Goal: Task Accomplishment & Management: Use online tool/utility

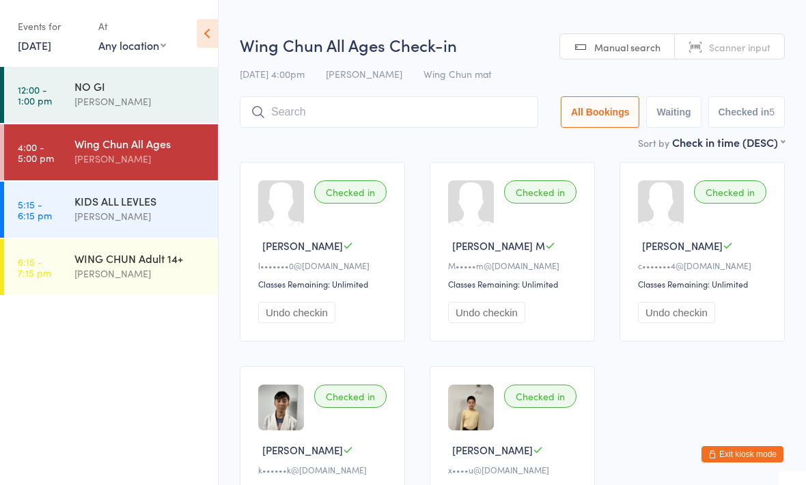
click at [110, 206] on div "KIDS ALL LEVLES" at bounding box center [140, 200] width 132 height 15
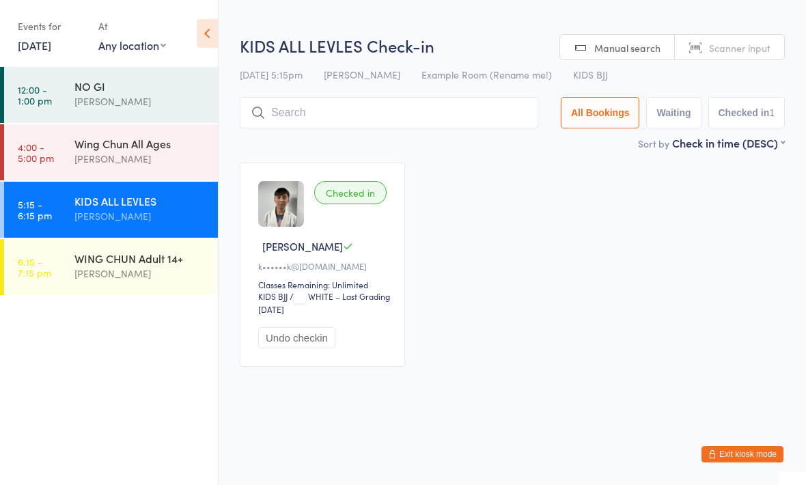
click at [449, 128] on input "search" at bounding box center [389, 112] width 298 height 31
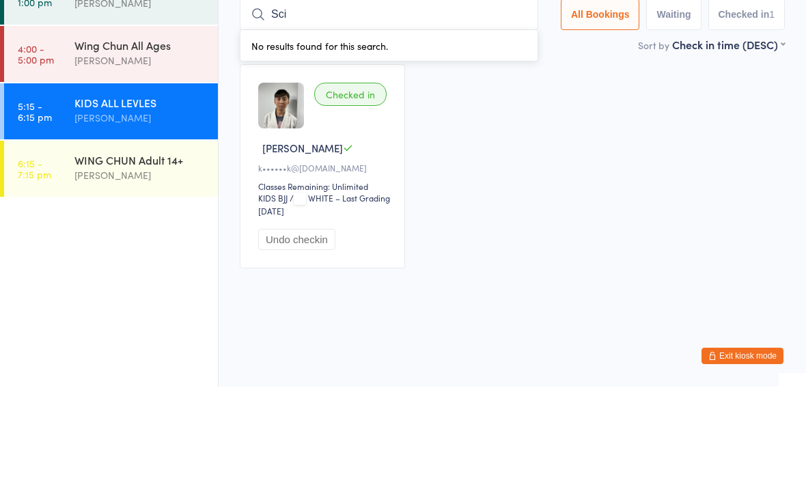
type input "Sci"
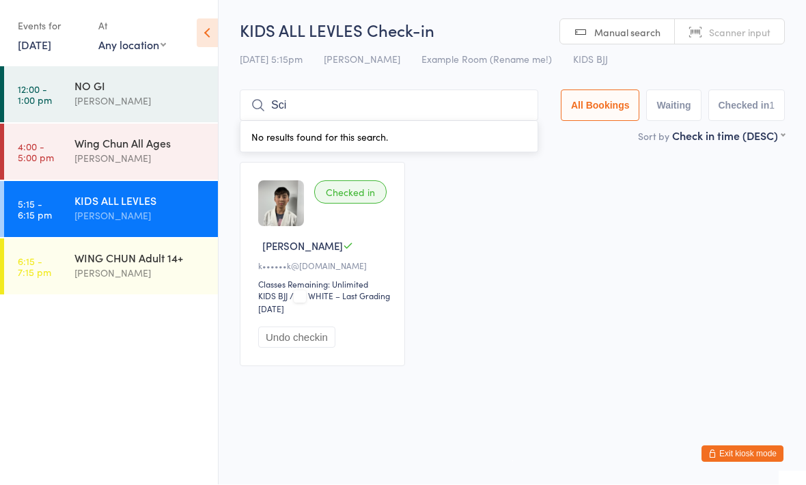
click at [471, 98] on input "Sci" at bounding box center [389, 105] width 298 height 31
click at [468, 104] on input "Sci" at bounding box center [389, 105] width 298 height 31
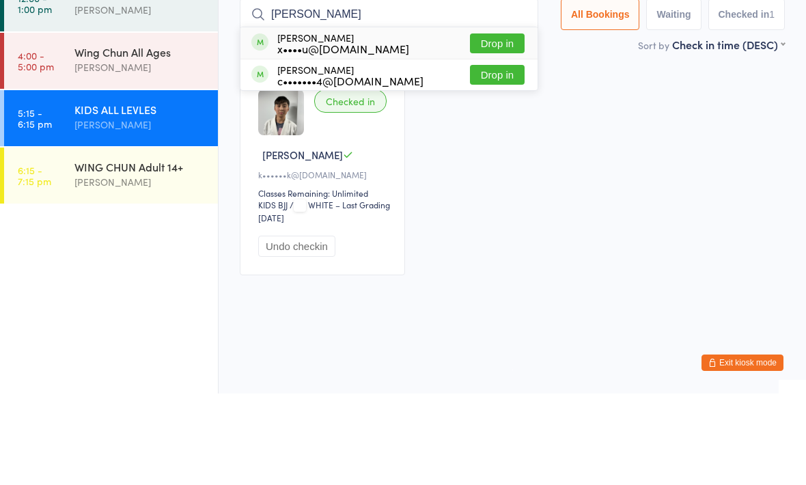
type input "[PERSON_NAME]"
click at [390, 151] on div "[PERSON_NAME] c•••••••4@[DOMAIN_NAME] Drop in" at bounding box center [388, 166] width 297 height 31
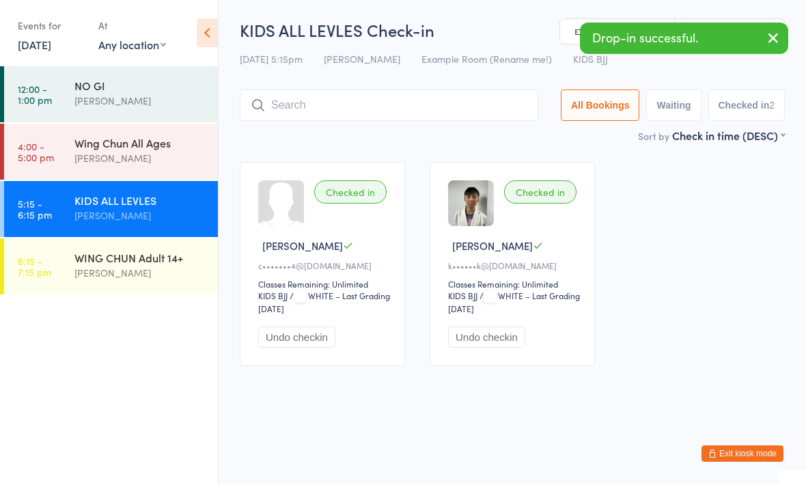
click at [173, 143] on div "Wing Chun All Ages" at bounding box center [140, 143] width 132 height 15
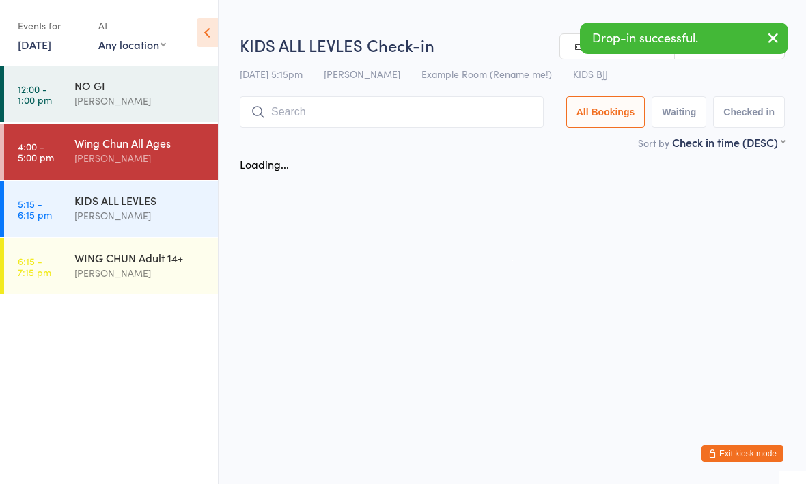
scroll to position [1, 0]
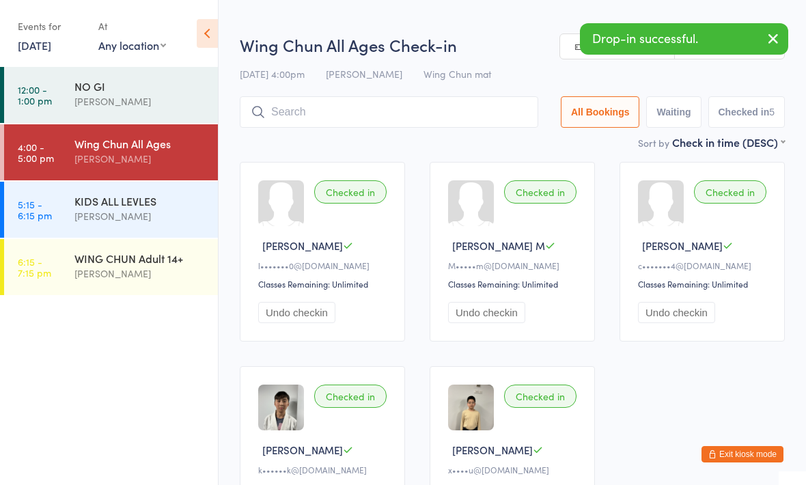
click at [397, 103] on input "search" at bounding box center [389, 111] width 298 height 31
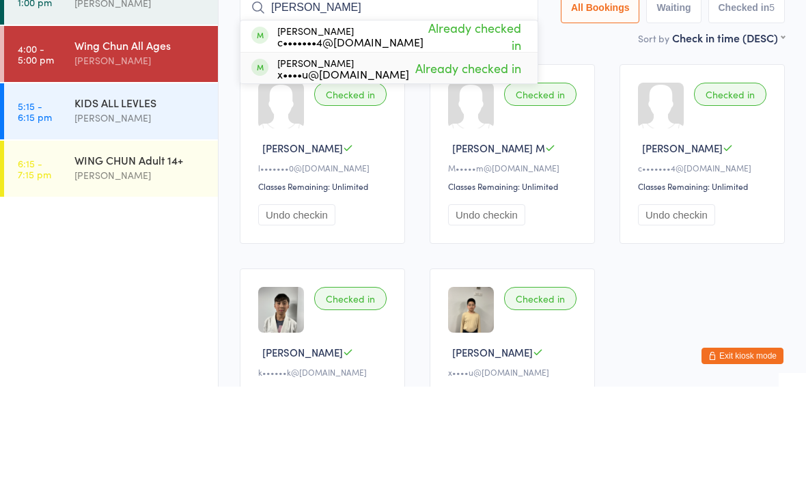
type input "[PERSON_NAME]"
click at [393, 151] on div "[PERSON_NAME] x••••u@[DOMAIN_NAME] Already checked in" at bounding box center [388, 166] width 297 height 31
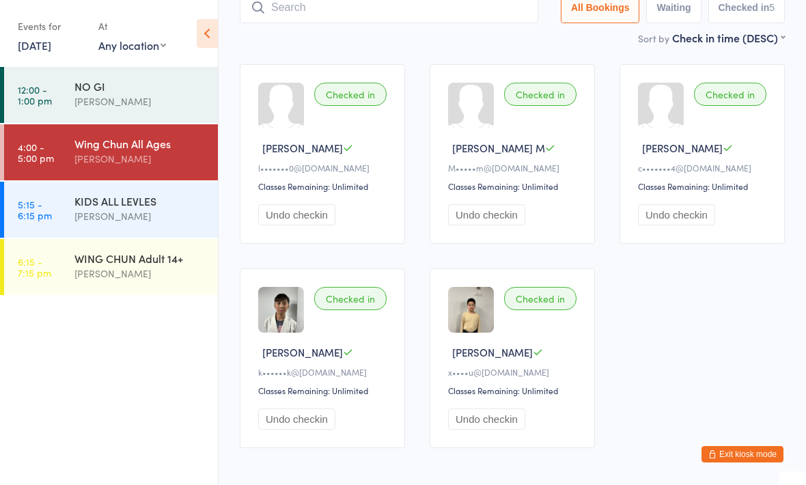
click at [428, 7] on input "search" at bounding box center [389, 7] width 298 height 31
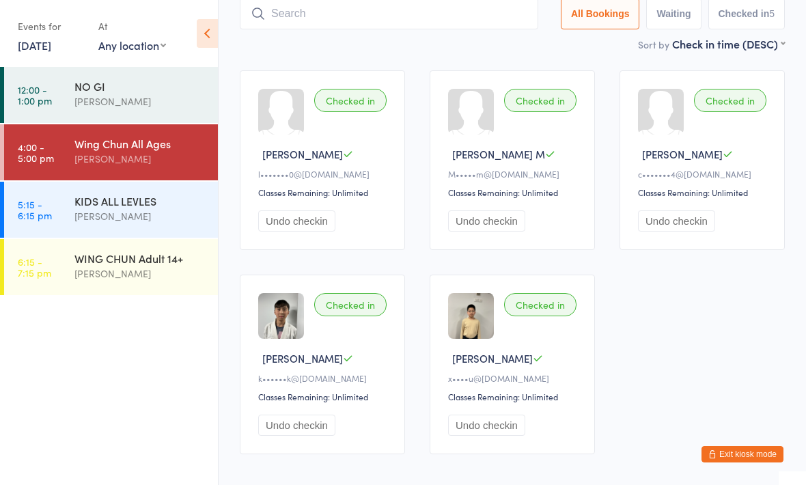
scroll to position [92, 0]
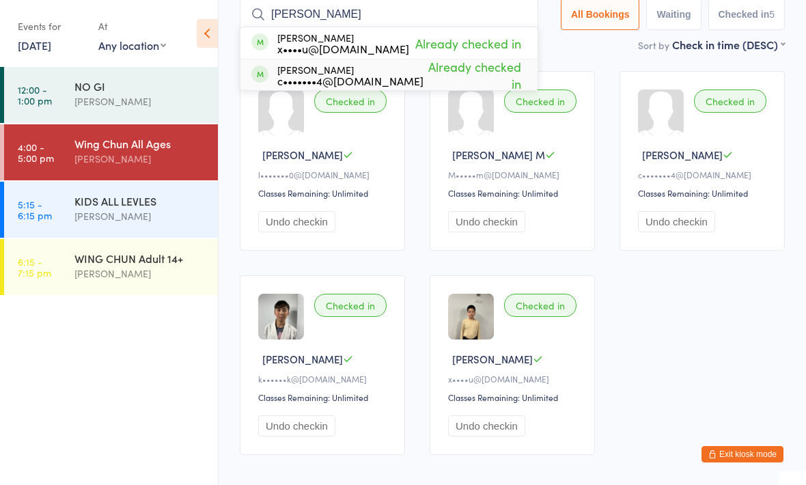
type input "[PERSON_NAME]"
click at [423, 72] on span "Already checked in" at bounding box center [473, 75] width 101 height 41
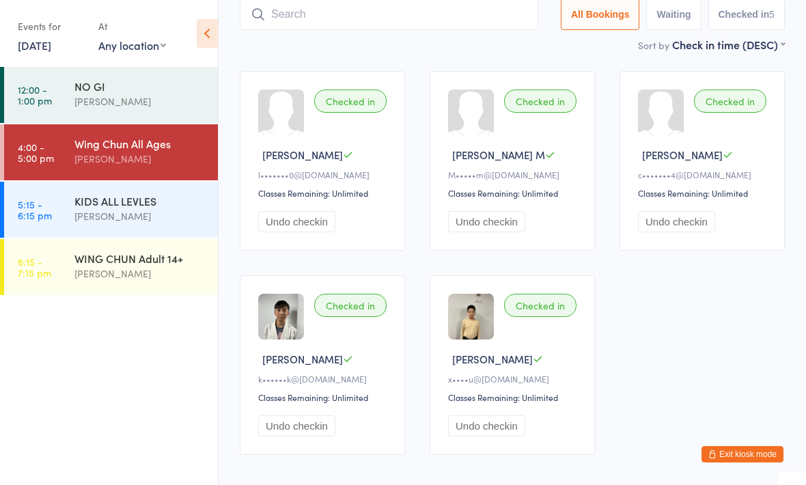
click at [439, 25] on input "search" at bounding box center [389, 14] width 298 height 31
